Goal: Task Accomplishment & Management: Manage account settings

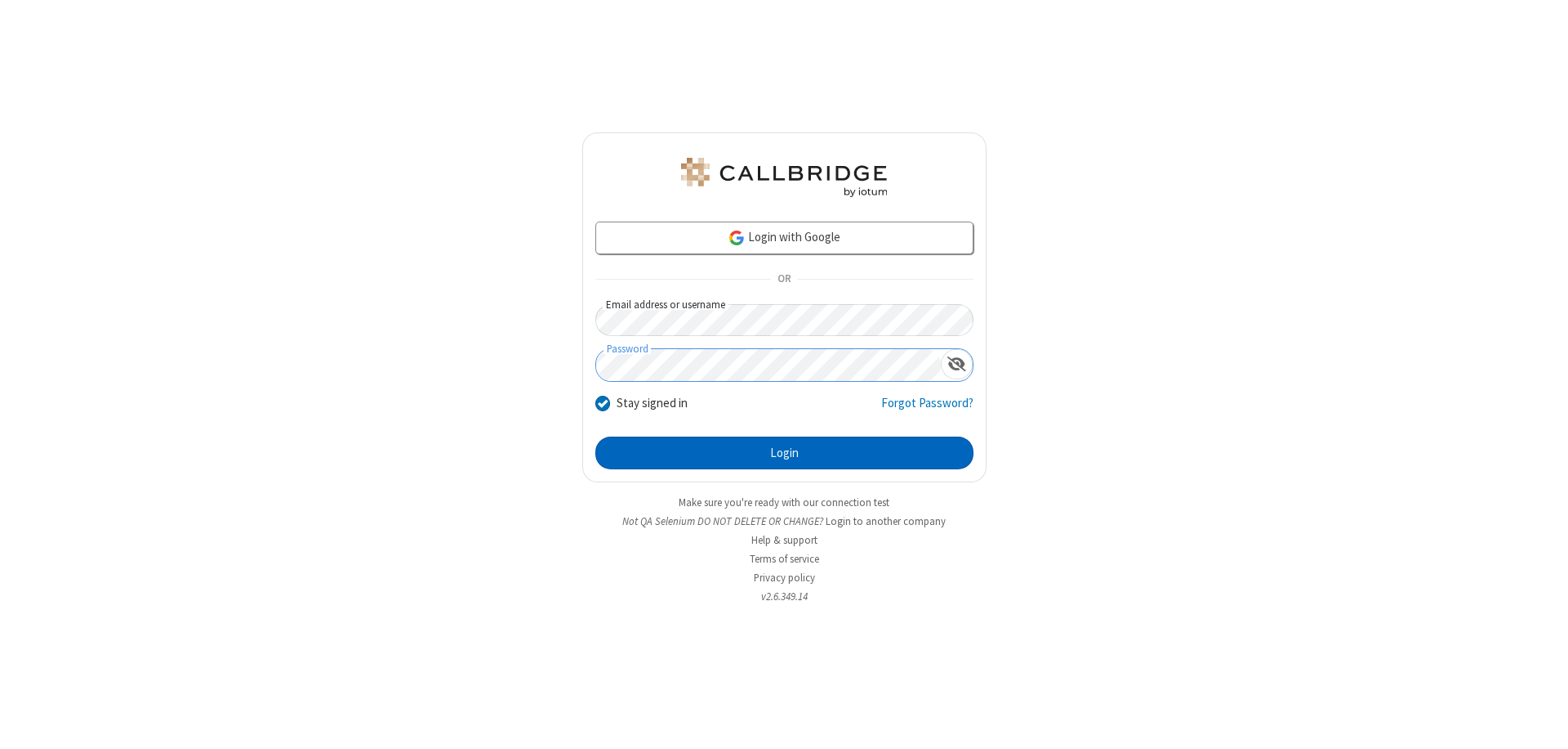
click at [784, 453] on button "Login" at bounding box center [784, 453] width 378 height 33
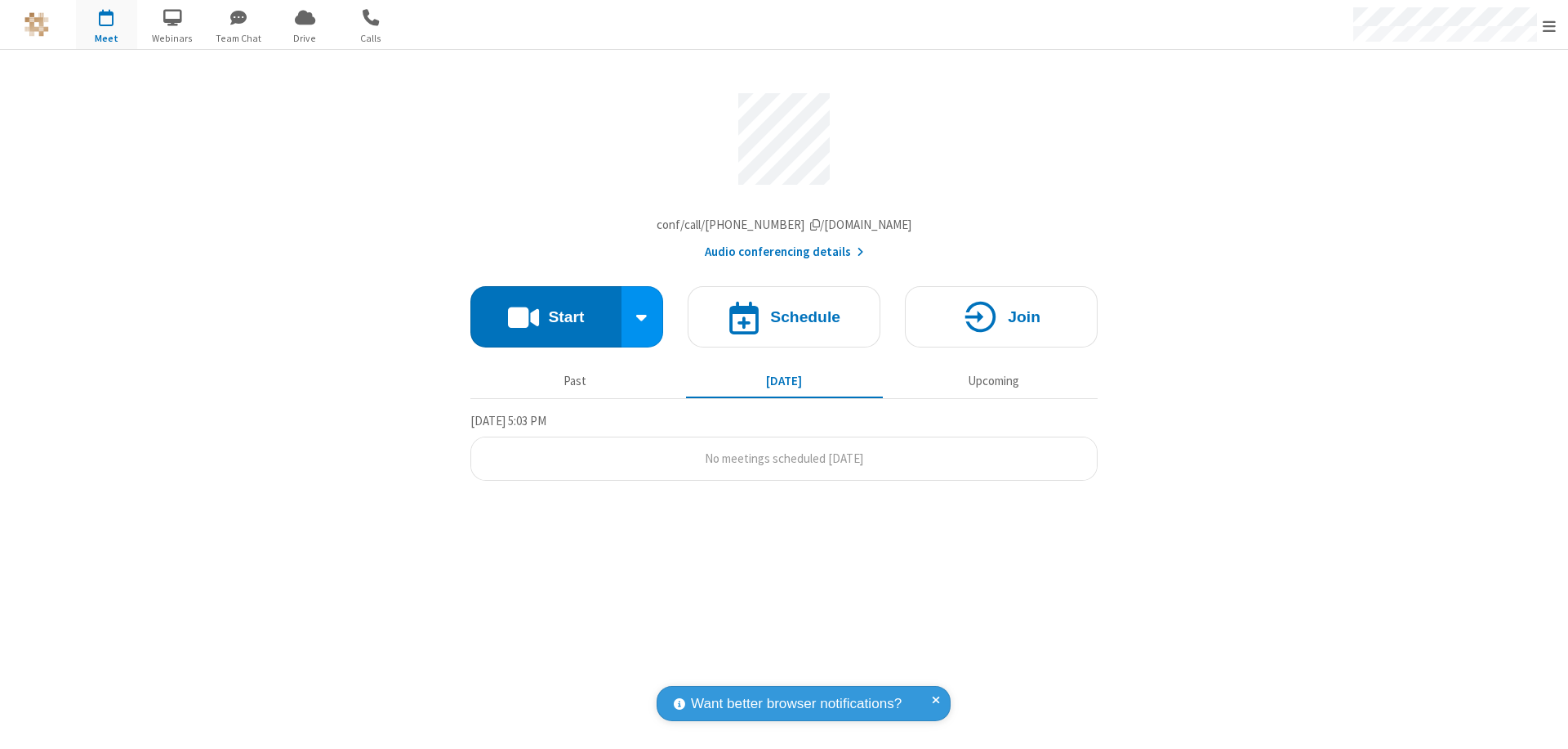
click at [1549, 25] on span "Open menu" at bounding box center [1549, 26] width 13 height 16
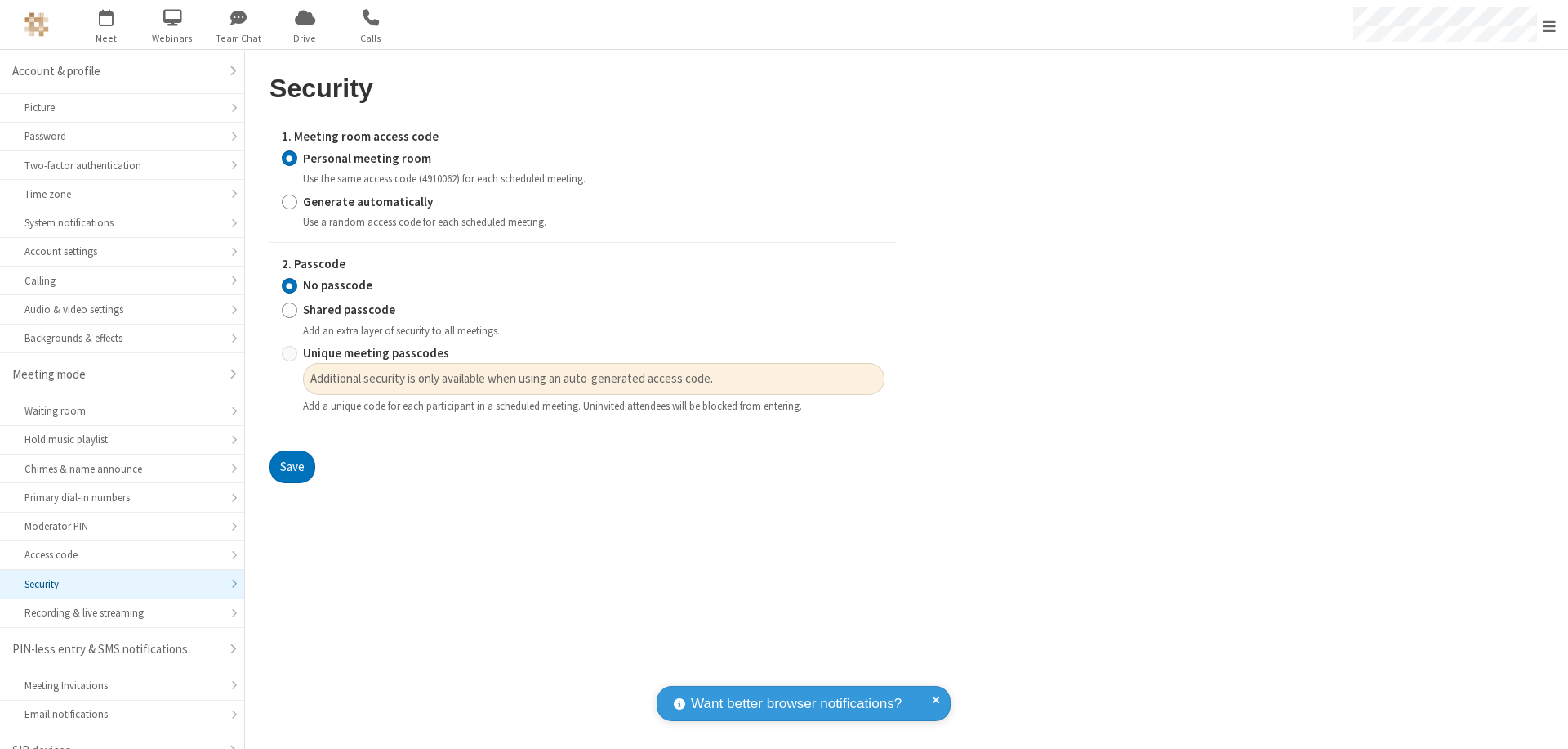
scroll to position [23, 0]
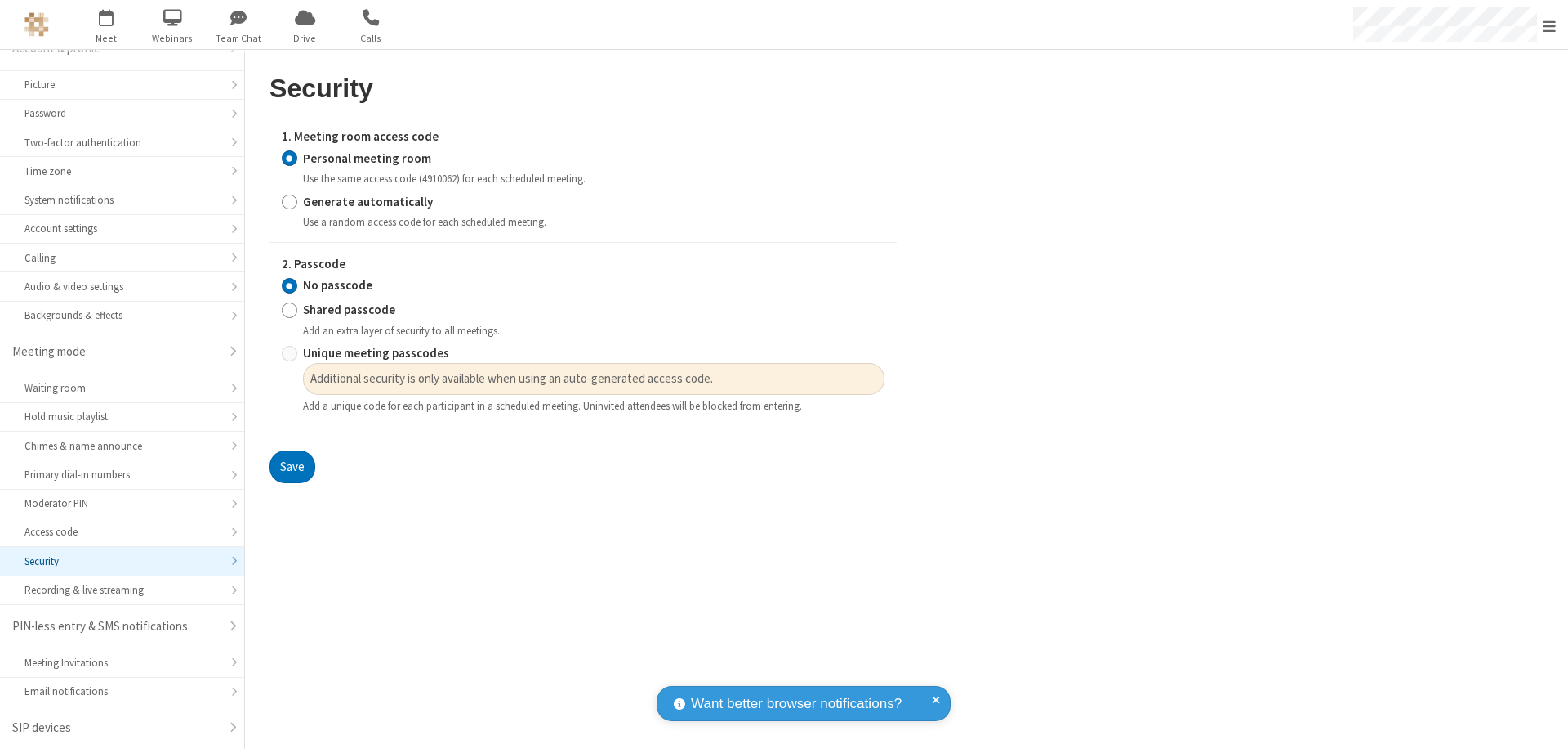
click at [289, 201] on input "Generate automatically" at bounding box center [290, 202] width 16 height 17
radio input "true"
click at [289, 285] on input "No passcode" at bounding box center [290, 286] width 16 height 17
click at [292, 450] on button "Save" at bounding box center [292, 467] width 46 height 33
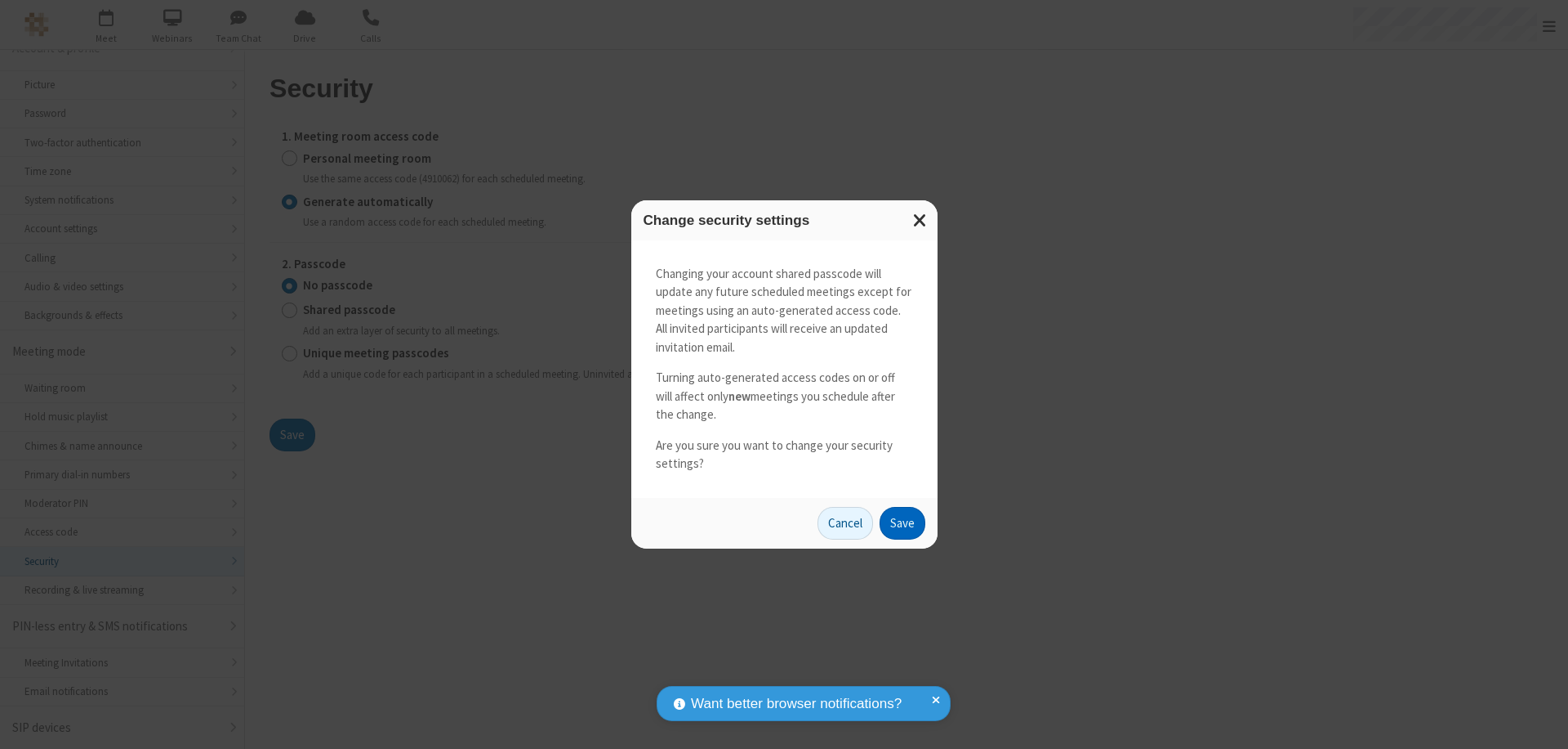
click at [902, 522] on button "Save" at bounding box center [902, 523] width 46 height 33
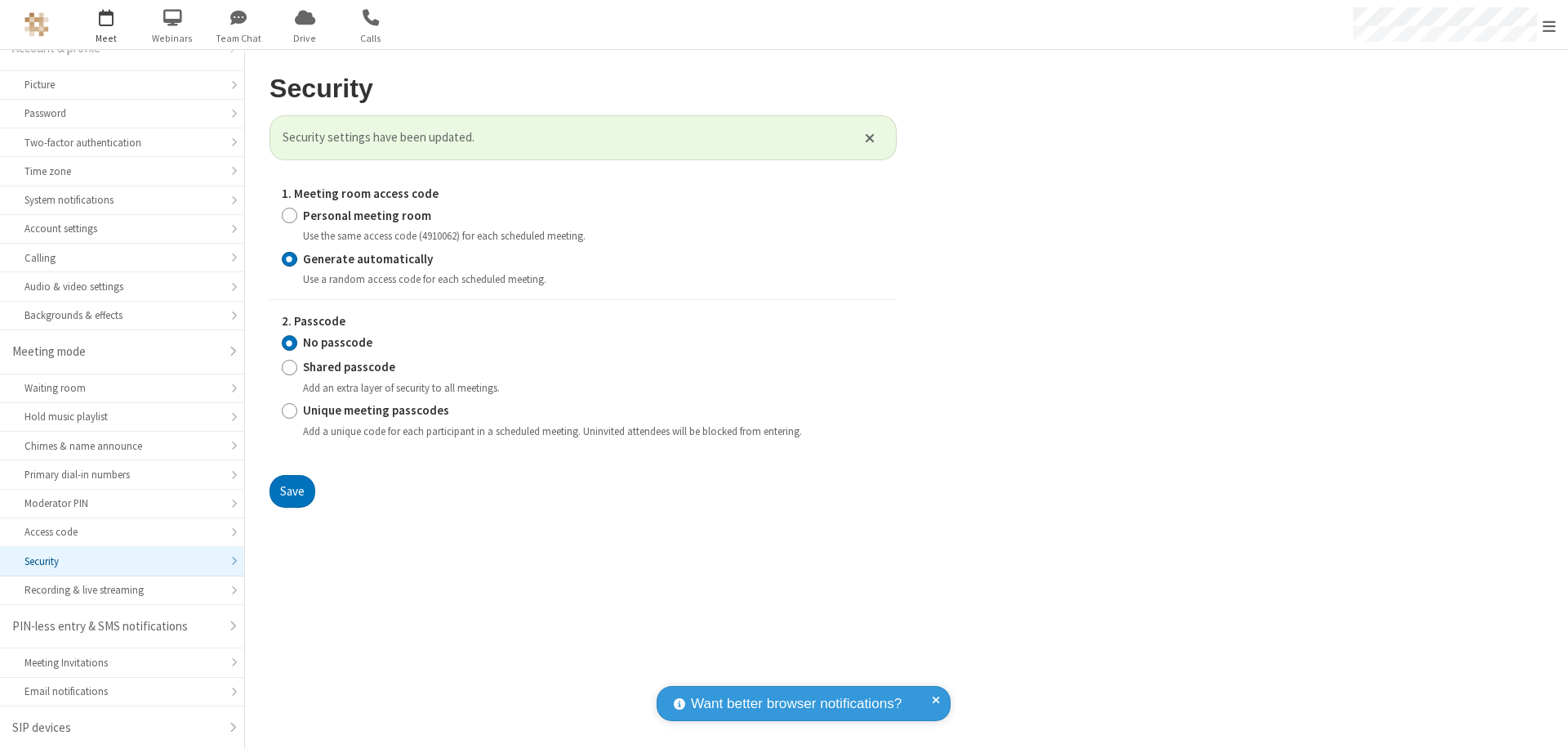
click at [1549, 25] on span "Open menu" at bounding box center [1549, 26] width 13 height 16
click at [106, 24] on span "button" at bounding box center [106, 17] width 61 height 28
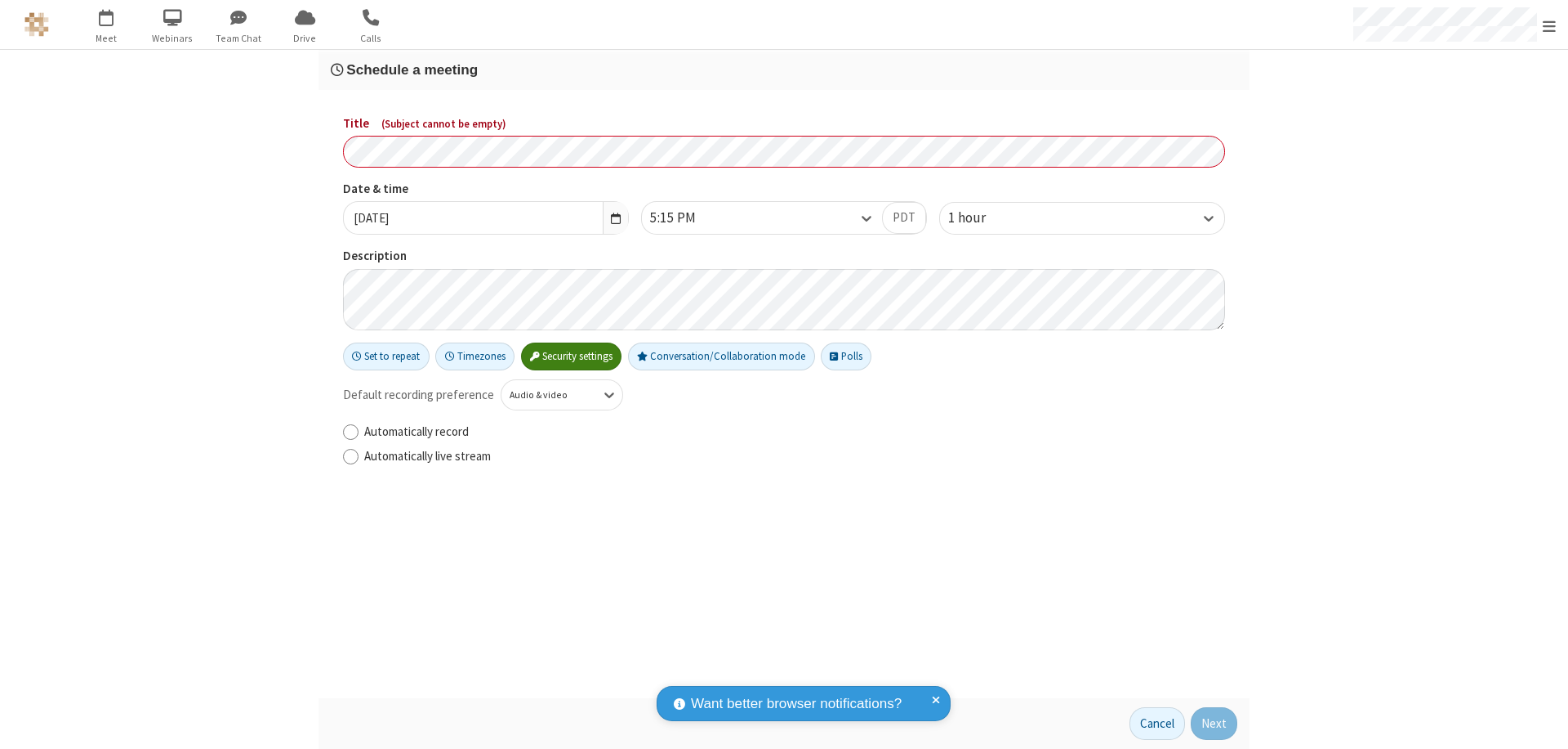
click at [784, 69] on h3 "Schedule a meeting" at bounding box center [784, 70] width 907 height 16
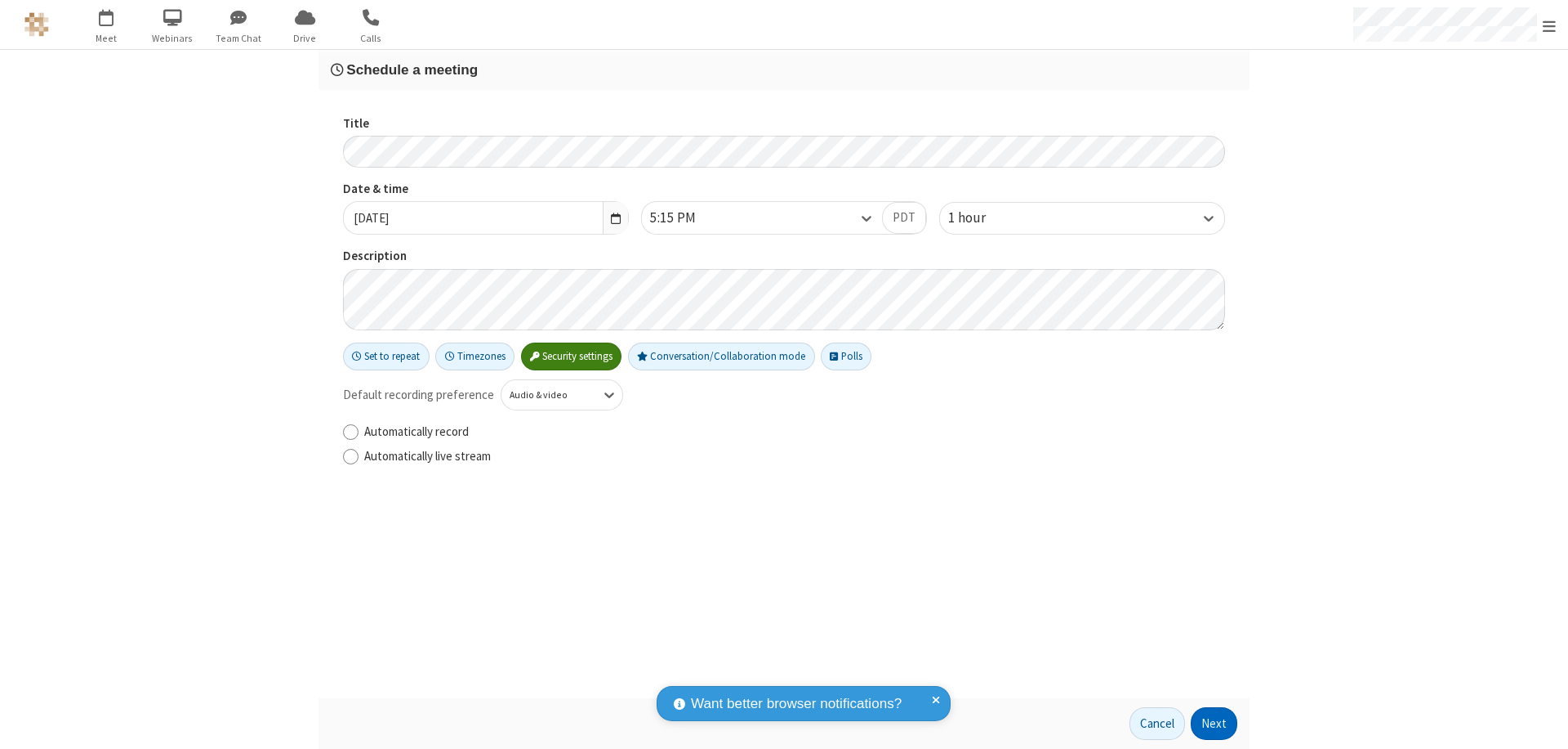
click at [1214, 723] on button "Next" at bounding box center [1214, 723] width 47 height 33
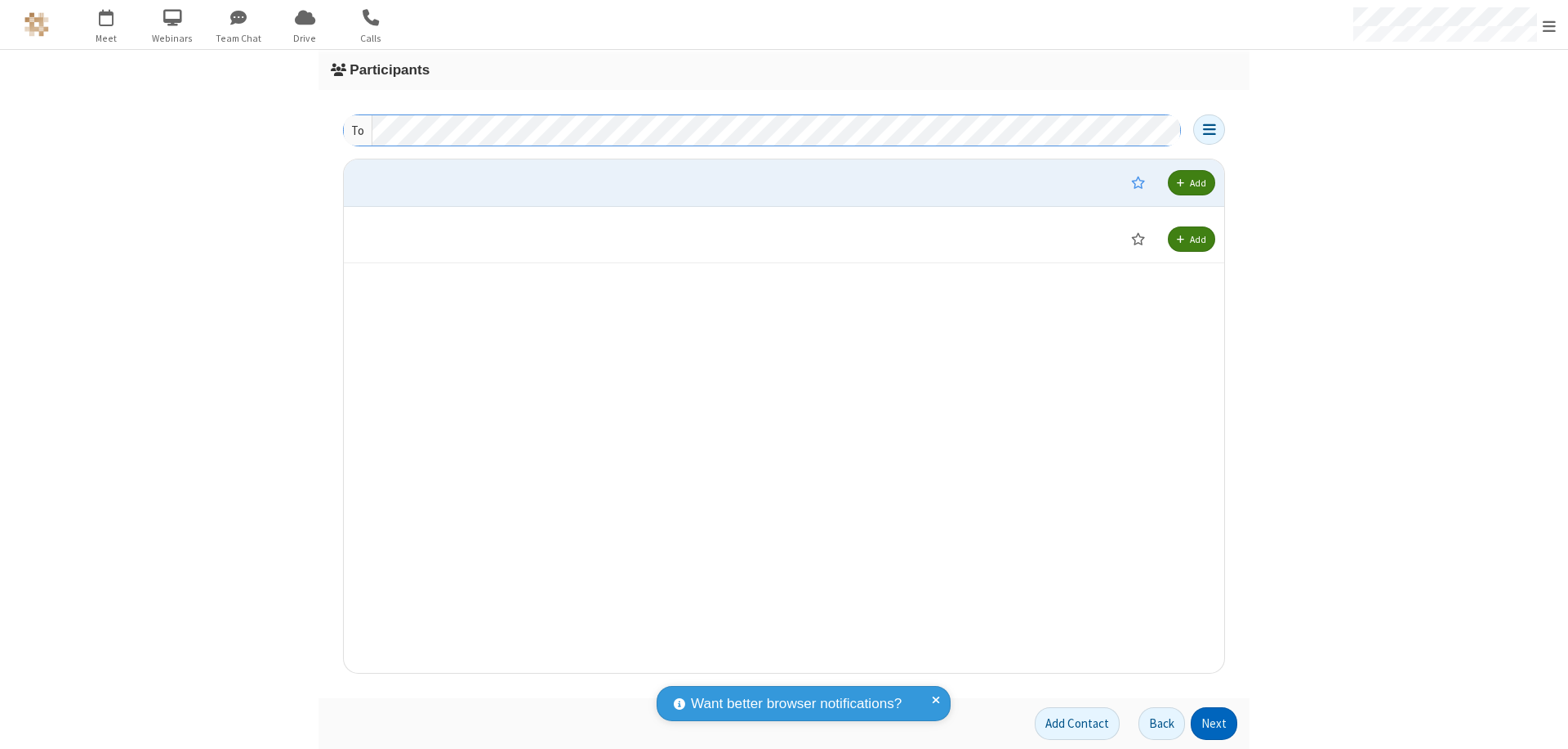
click at [1214, 723] on button "Next" at bounding box center [1214, 723] width 47 height 33
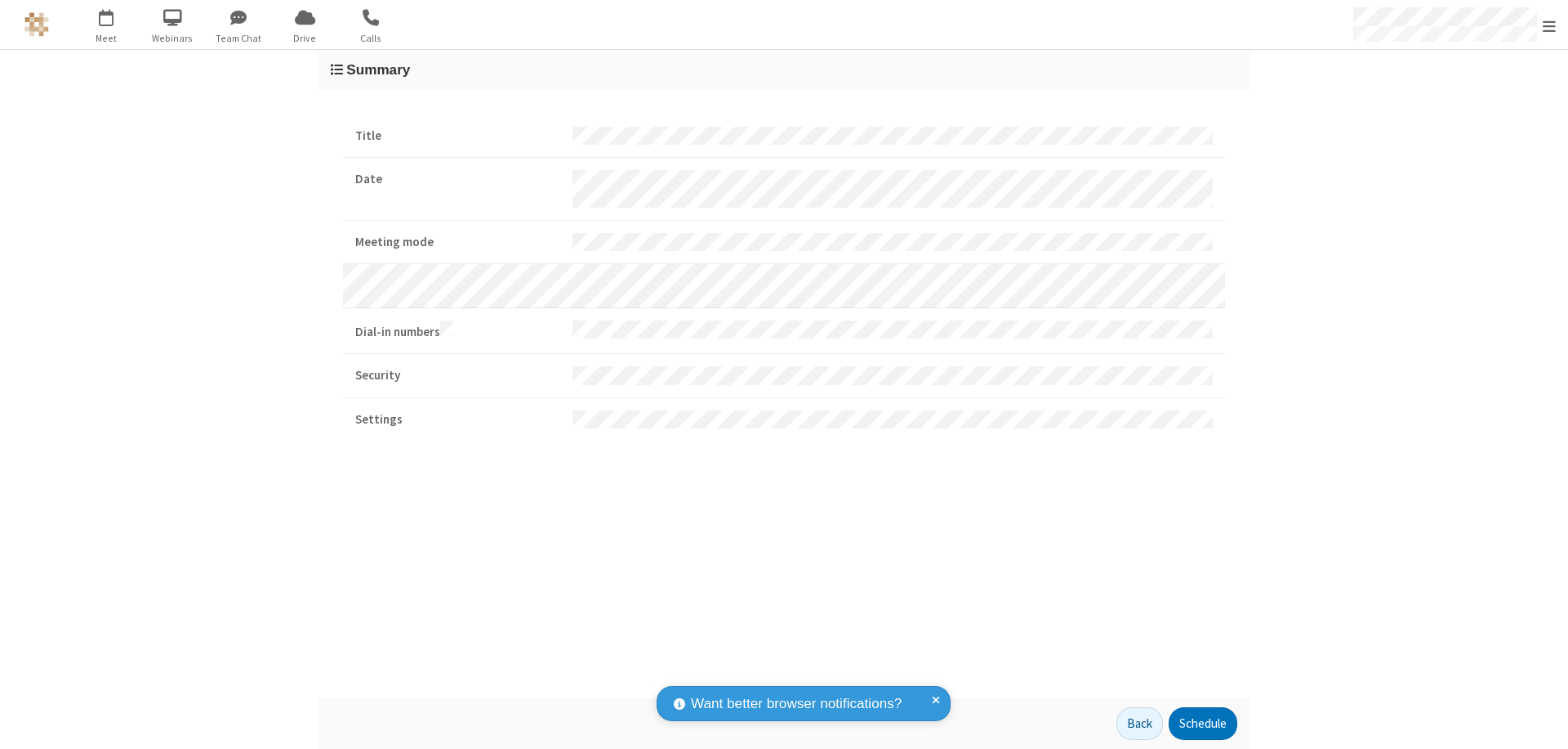
click at [1202, 723] on button "Schedule" at bounding box center [1203, 723] width 68 height 33
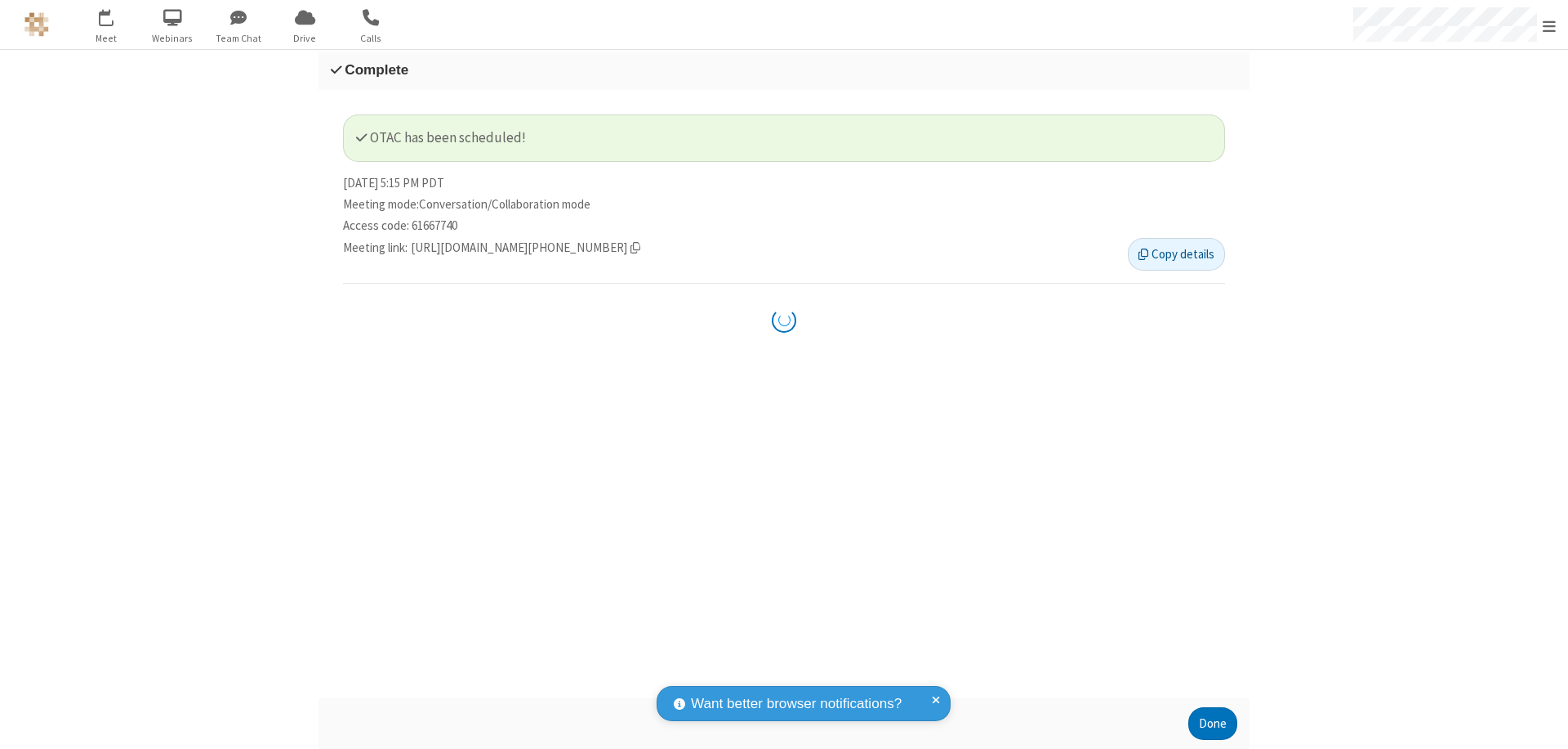
click at [1213, 723] on button "Done" at bounding box center [1212, 723] width 49 height 33
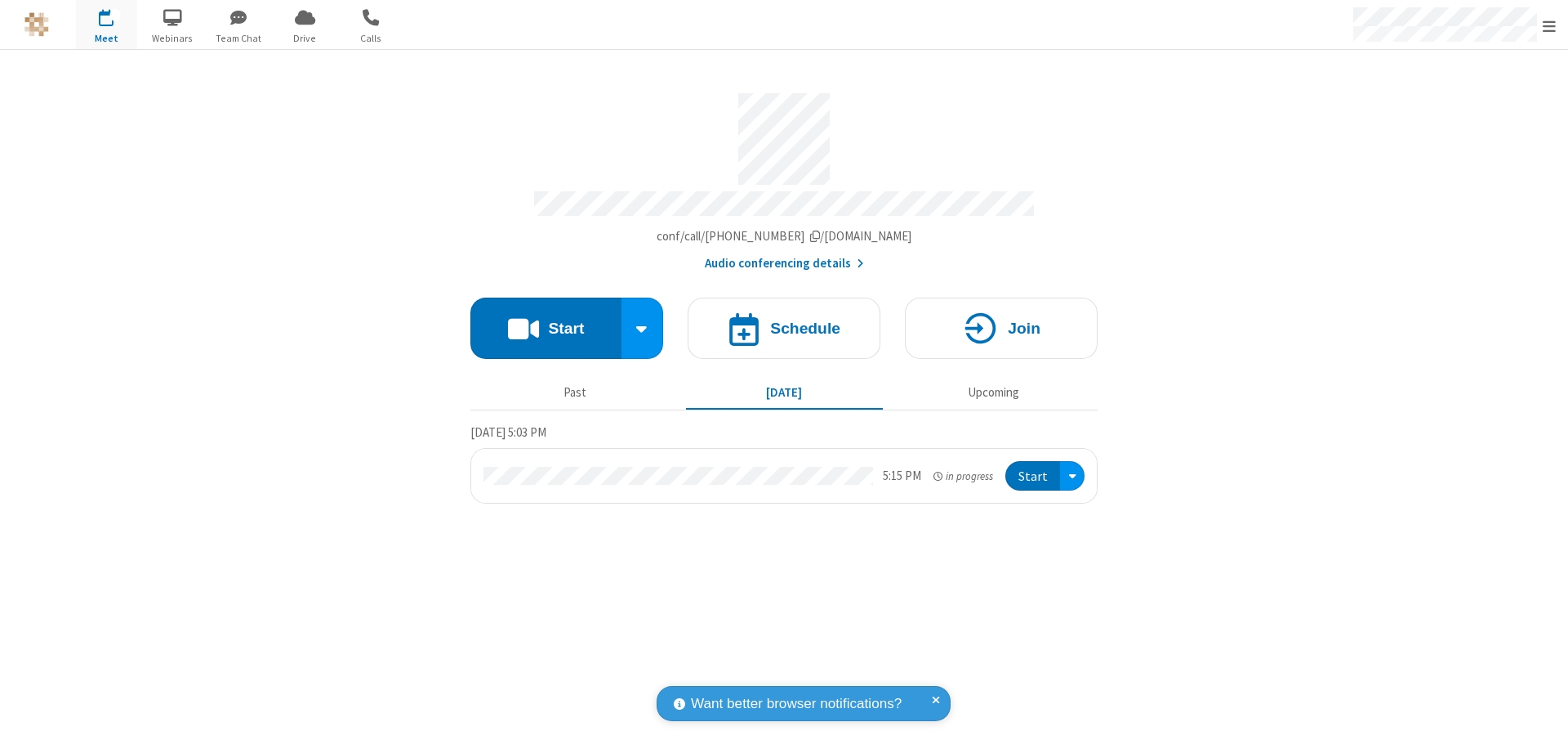
click at [1034, 468] on button "Start" at bounding box center [1032, 475] width 55 height 30
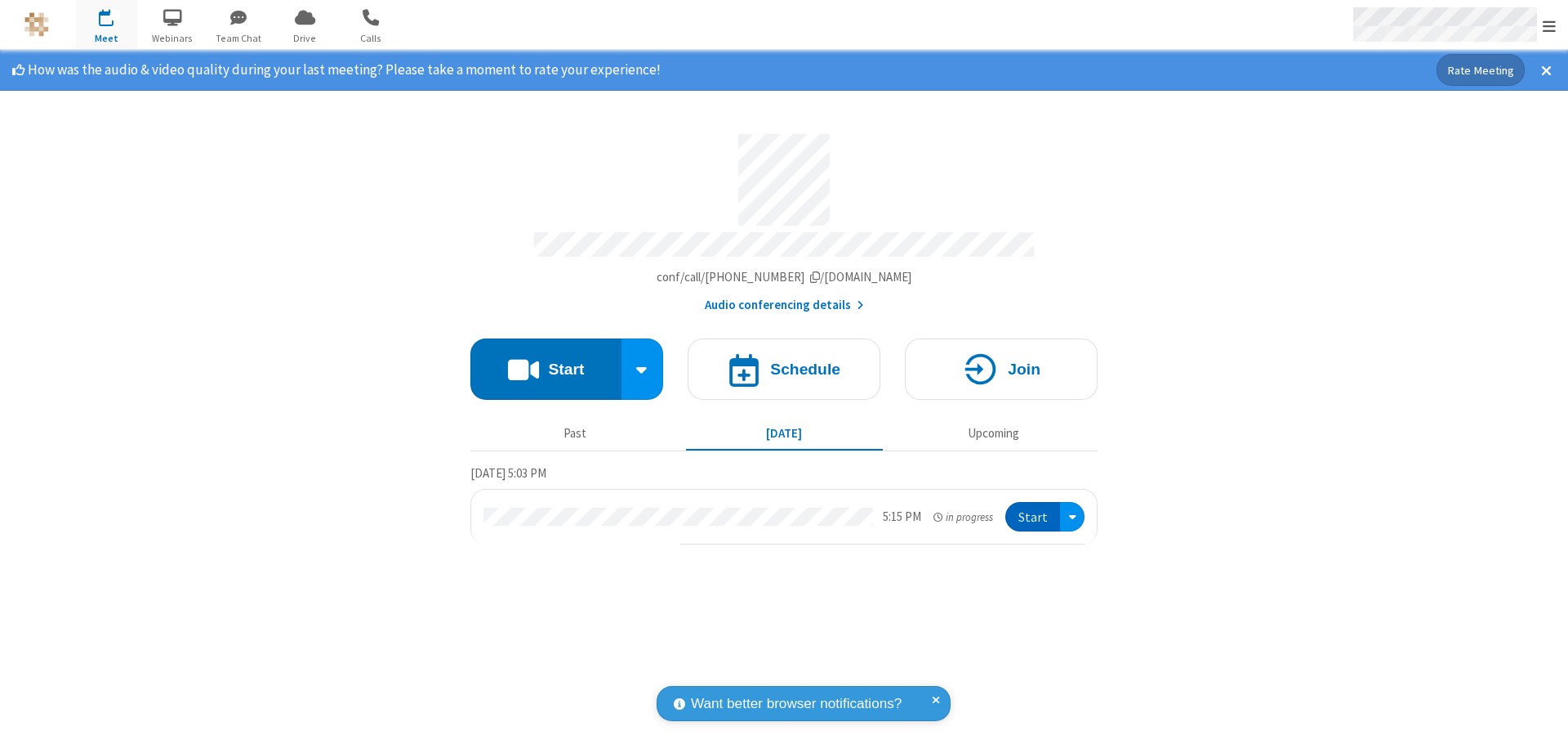
click at [1549, 25] on span "Open menu" at bounding box center [1549, 26] width 13 height 16
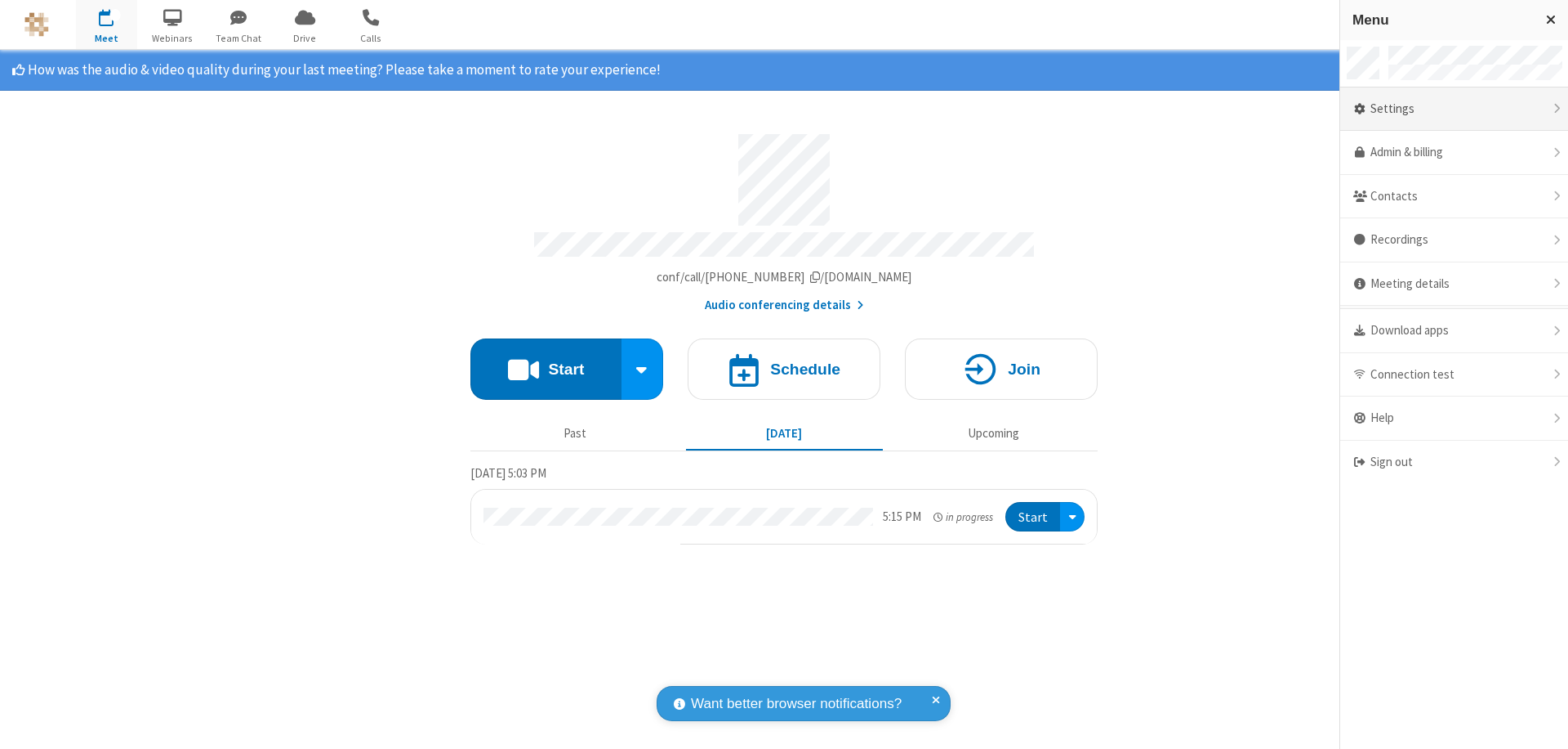
click at [1479, 109] on div "Settings" at bounding box center [1454, 109] width 228 height 44
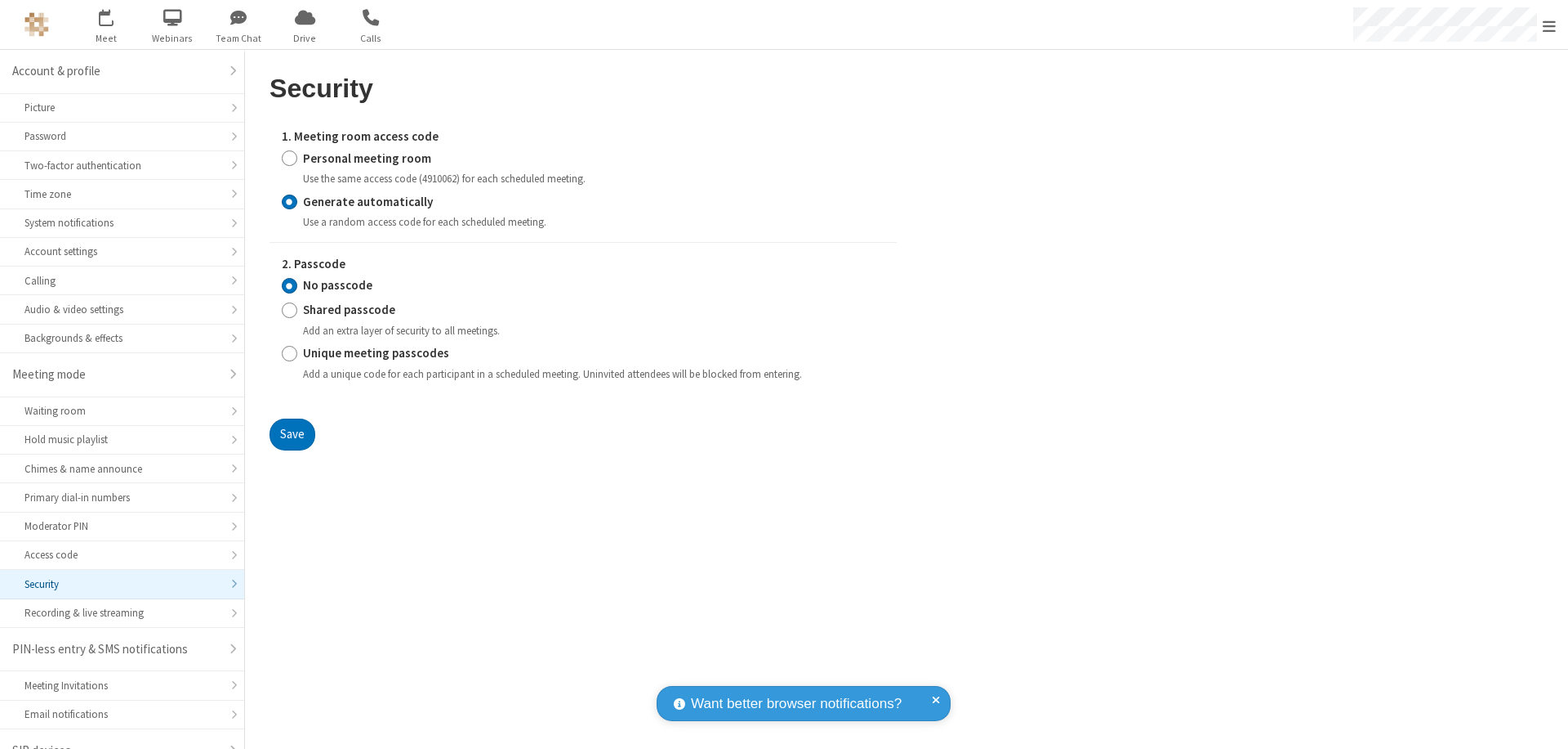
scroll to position [23, 0]
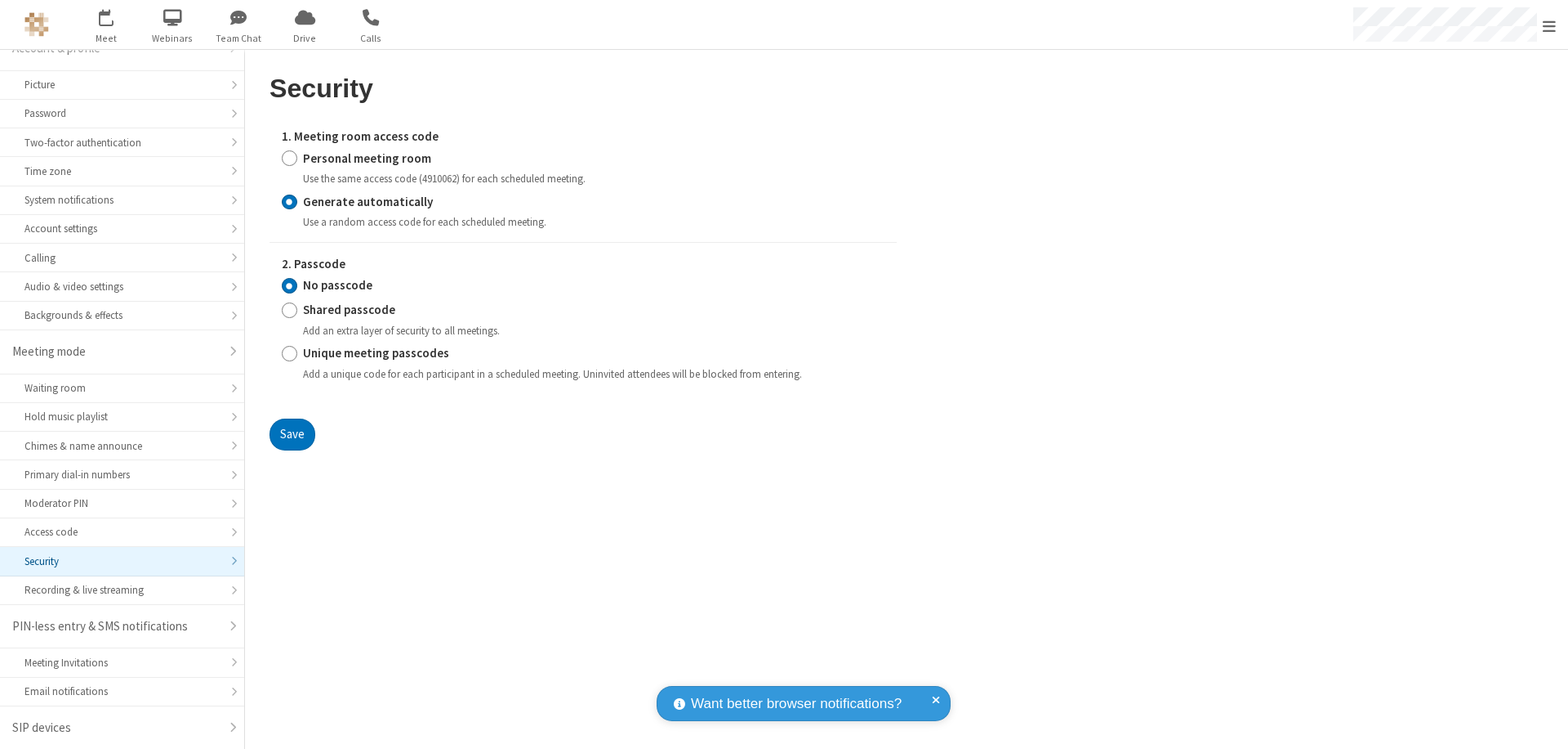
click at [289, 158] on input "Personal meeting room" at bounding box center [290, 158] width 16 height 17
radio input "true"
click at [289, 285] on input "No passcode" at bounding box center [290, 286] width 16 height 17
click at [292, 451] on button "Save" at bounding box center [292, 435] width 46 height 33
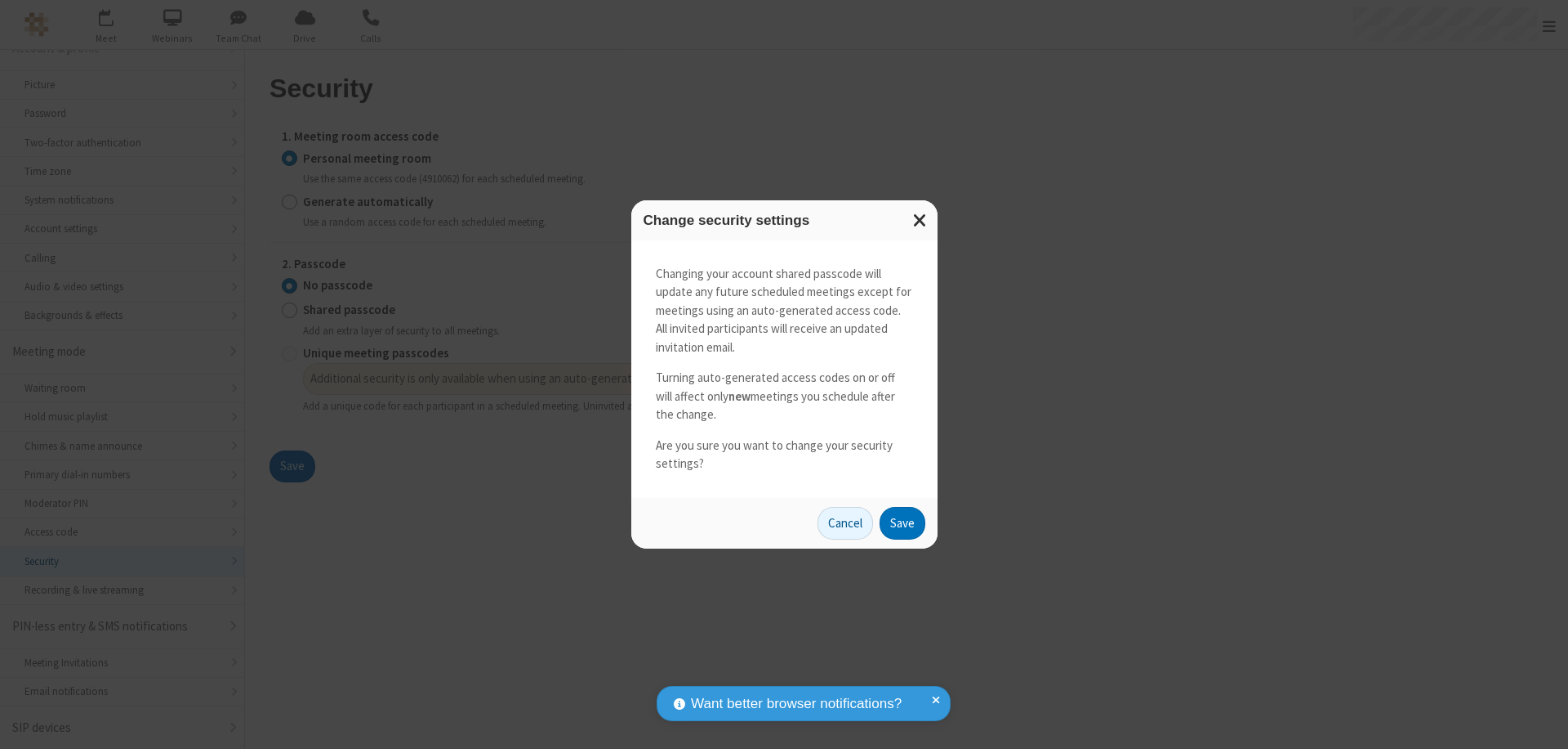
click at [902, 522] on button "Save" at bounding box center [902, 523] width 46 height 33
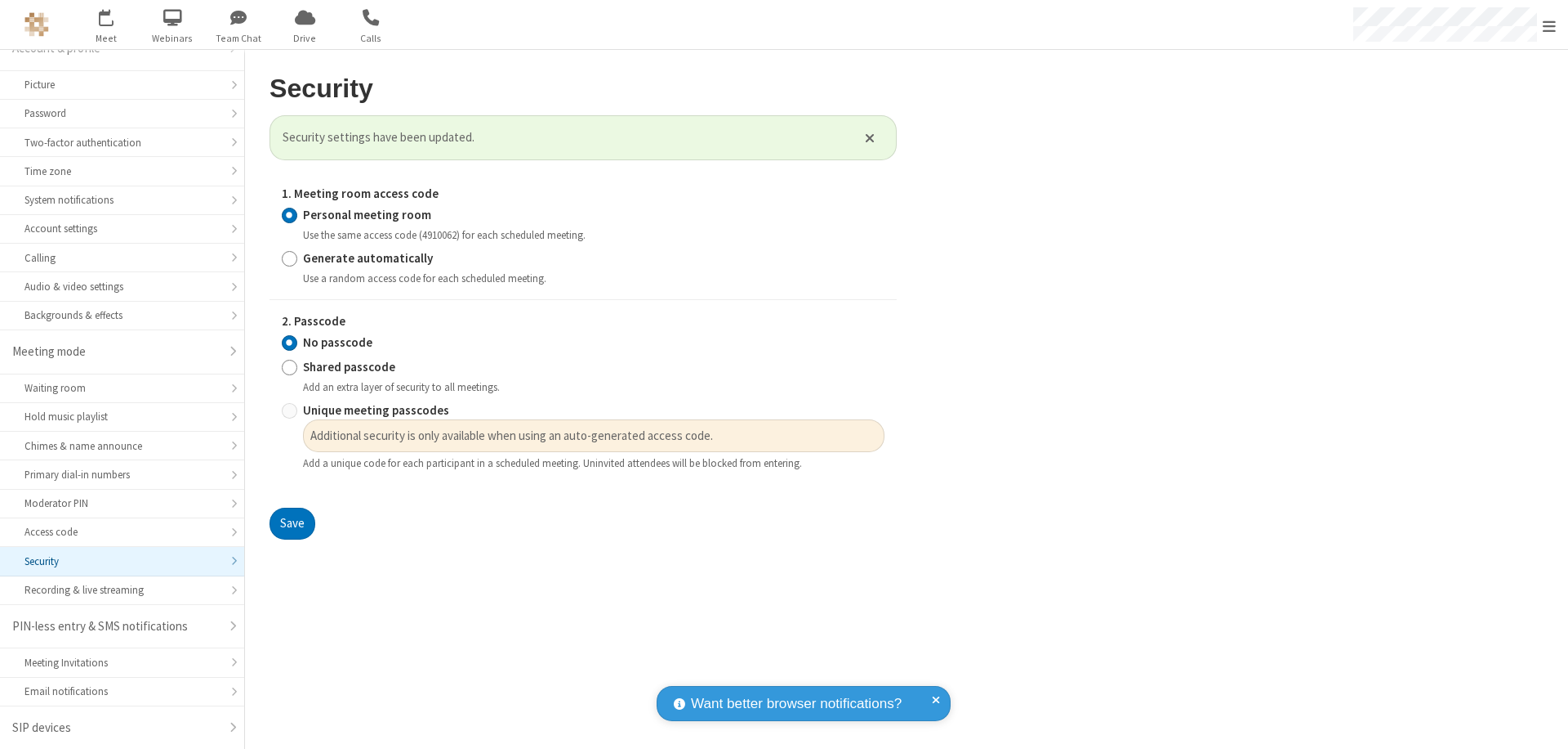
click at [1549, 24] on span "Open menu" at bounding box center [1549, 26] width 13 height 16
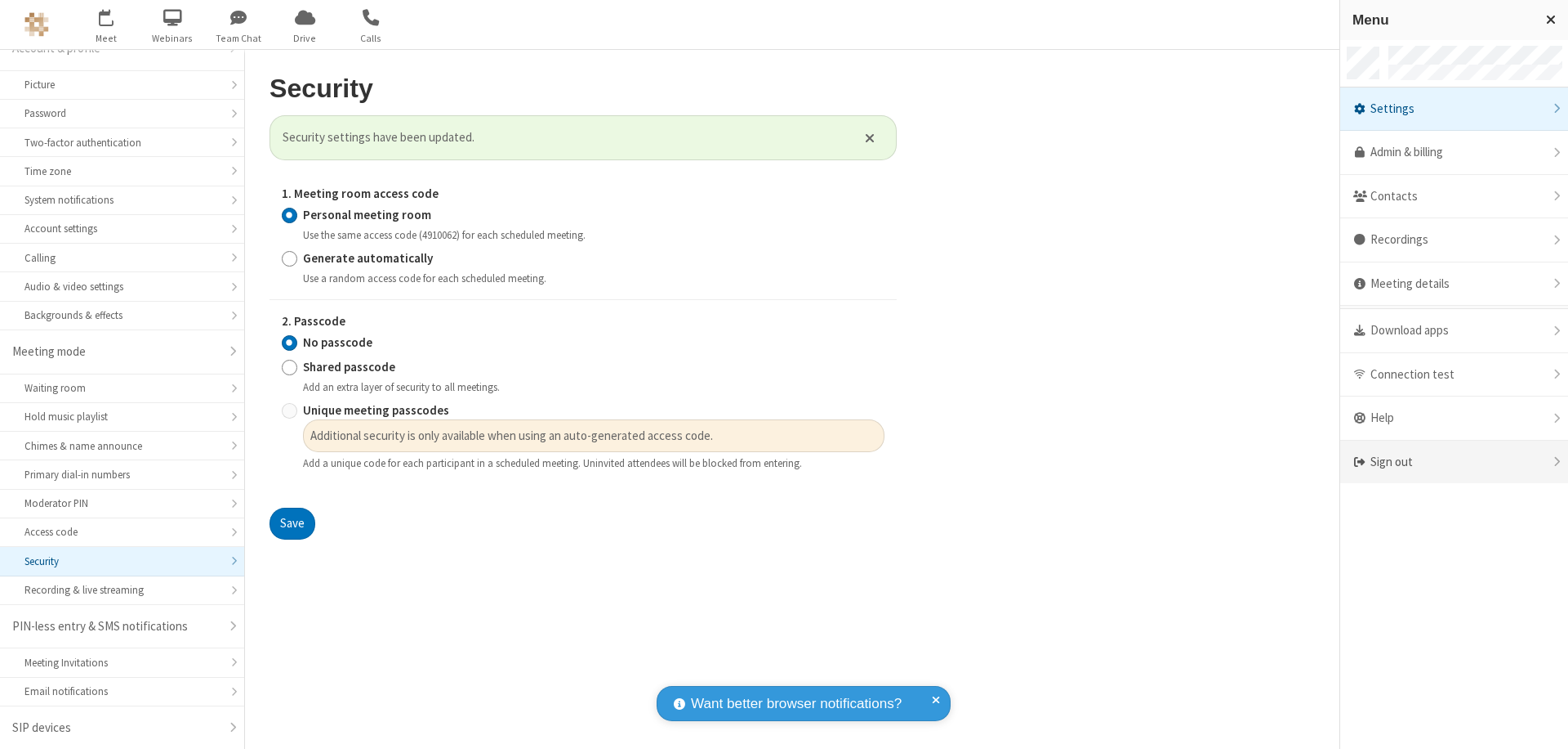
click at [1480, 462] on div "Sign out" at bounding box center [1454, 462] width 228 height 43
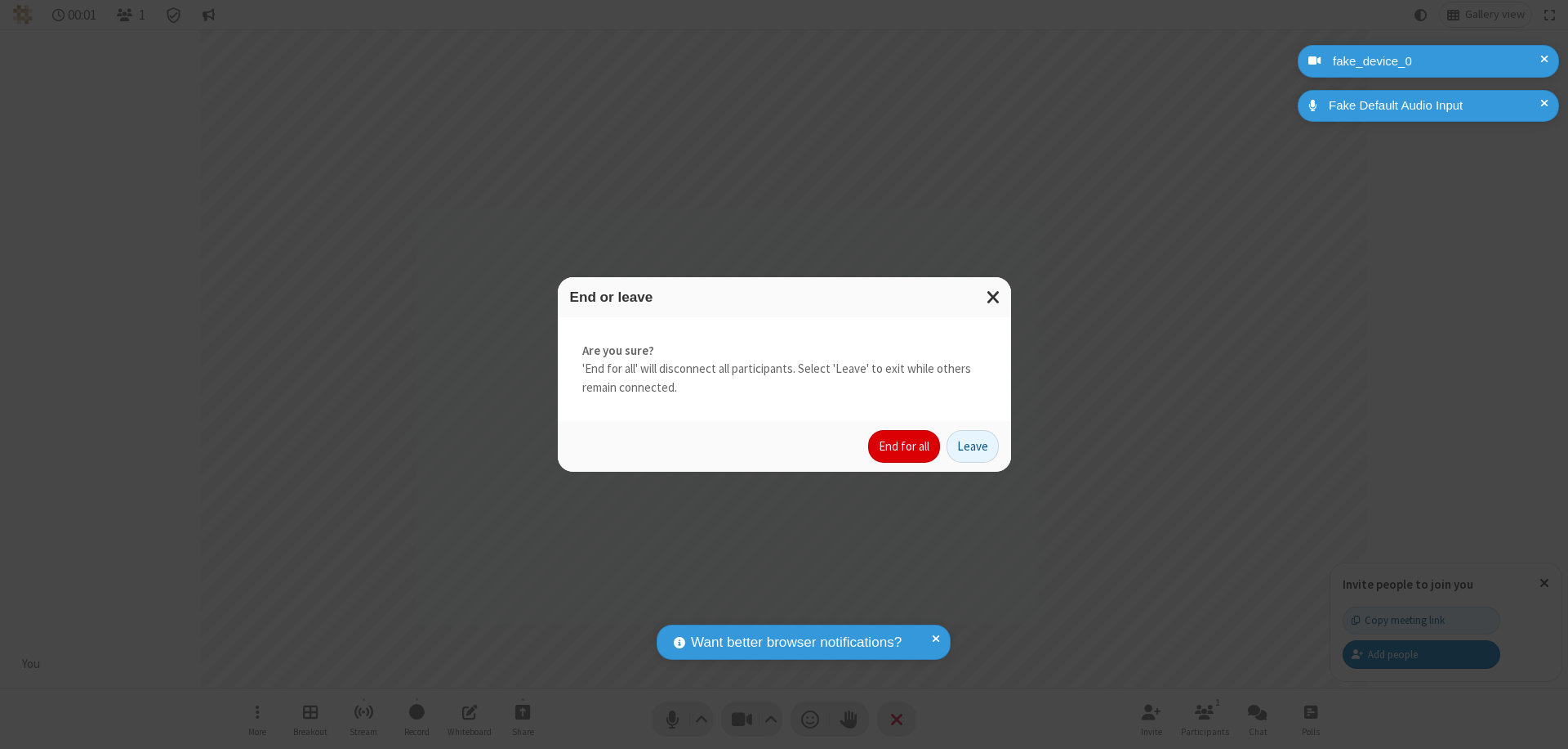
click at [905, 446] on button "End for all" at bounding box center [903, 446] width 72 height 33
